Goal: Check status

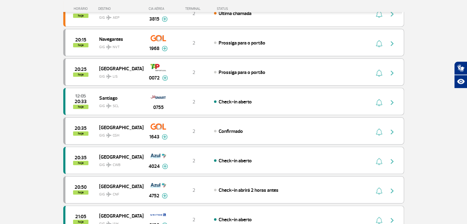
scroll to position [344, 0]
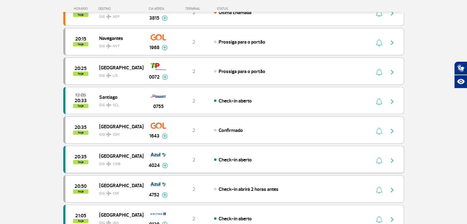
click at [161, 163] on div "4024" at bounding box center [158, 165] width 19 height 7
click at [166, 163] on img at bounding box center [165, 166] width 6 height 6
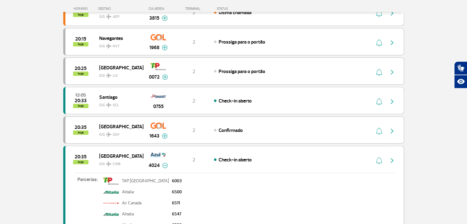
scroll to position [383, 0]
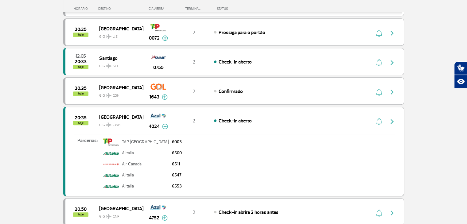
click at [234, 118] on span "Check-in aberto" at bounding box center [235, 121] width 33 height 6
